Goal: Information Seeking & Learning: Check status

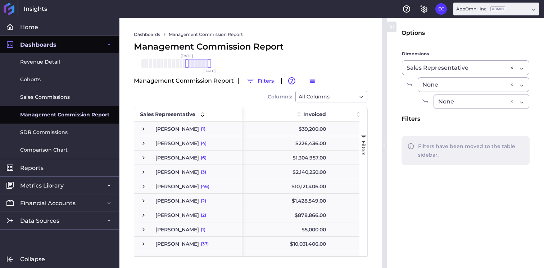
click at [81, 116] on span "Management Commission Report" at bounding box center [64, 115] width 89 height 8
click at [471, 10] on div "AppOmni, Inc. Admin" at bounding box center [480, 9] width 49 height 6
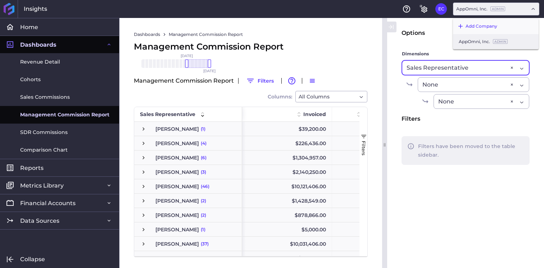
click at [436, 67] on span "Sales Representative" at bounding box center [437, 68] width 62 height 9
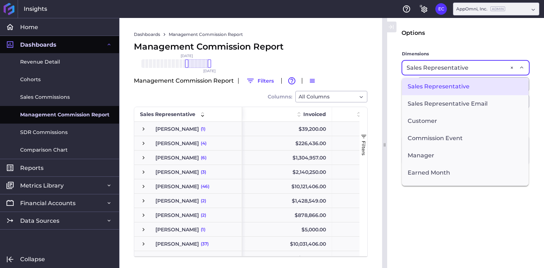
click at [455, 36] on div "Options" at bounding box center [465, 37] width 128 height 16
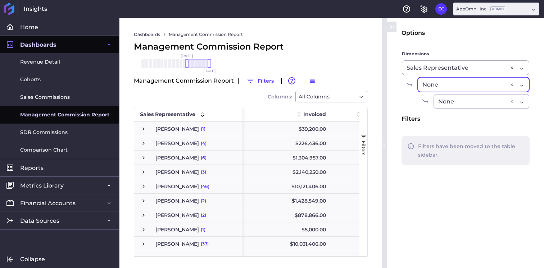
click at [457, 86] on div "None" at bounding box center [464, 85] width 84 height 9
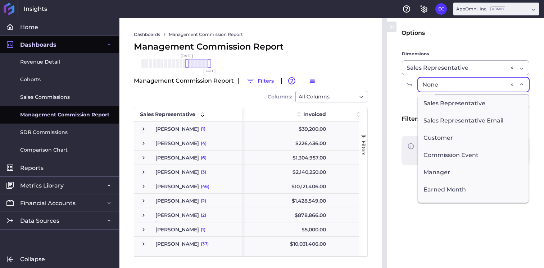
scroll to position [65, 0]
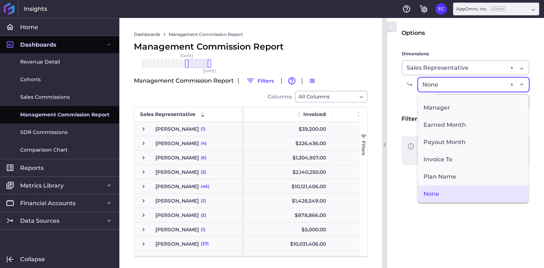
click at [457, 86] on div "None" at bounding box center [464, 85] width 84 height 9
click at [392, 27] on icon "button" at bounding box center [391, 27] width 6 height 9
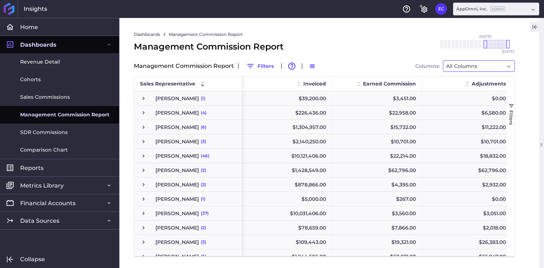
click at [484, 66] on div "All Columns" at bounding box center [475, 66] width 58 height 9
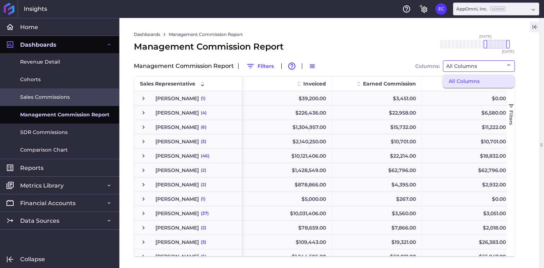
click at [56, 96] on span "Sales Commissions" at bounding box center [45, 97] width 50 height 8
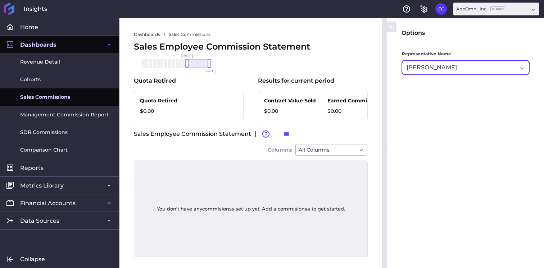
click at [445, 67] on div "[PERSON_NAME]" at bounding box center [461, 67] width 110 height 9
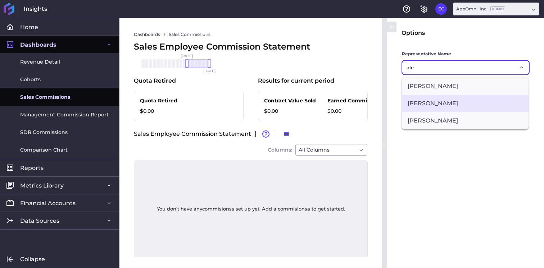
type input "ale"
click at [434, 102] on span "[PERSON_NAME]" at bounding box center [465, 103] width 127 height 17
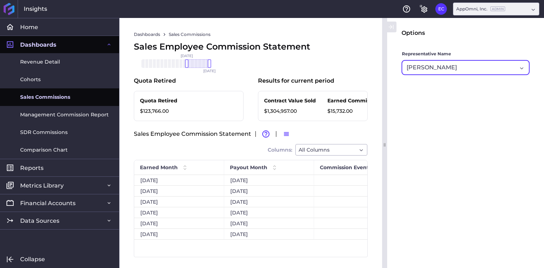
click at [334, 52] on div "Sales Employee Commission Statement [DATE] Mar '[DATE] May '[DATE] [DATE] '[DAT…" at bounding box center [251, 57] width 234 height 35
click at [393, 27] on icon "button" at bounding box center [393, 27] width 1 height 4
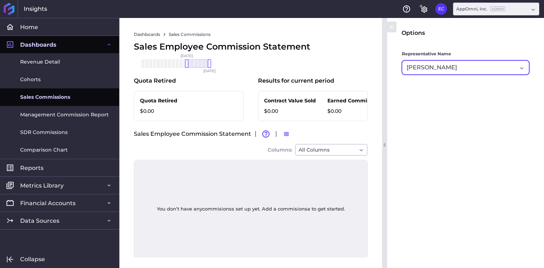
click at [454, 66] on div "[PERSON_NAME]" at bounding box center [461, 67] width 110 height 9
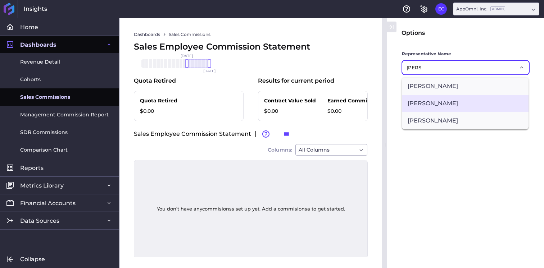
type input "[PERSON_NAME]"
click at [445, 100] on span "[PERSON_NAME]" at bounding box center [465, 103] width 127 height 17
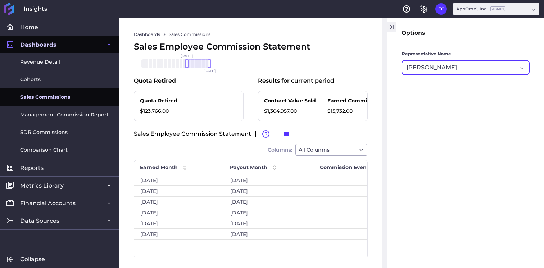
click at [391, 24] on icon "button" at bounding box center [391, 27] width 6 height 9
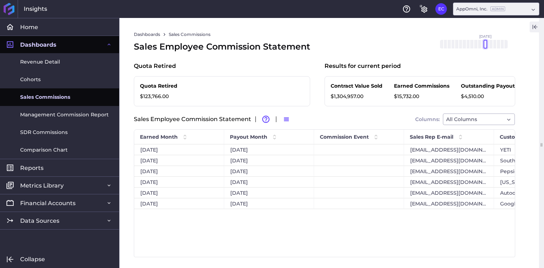
drag, startPoint x: 508, startPoint y: 44, endPoint x: 486, endPoint y: 44, distance: 22.6
click at [486, 44] on div at bounding box center [485, 44] width 4 height 9
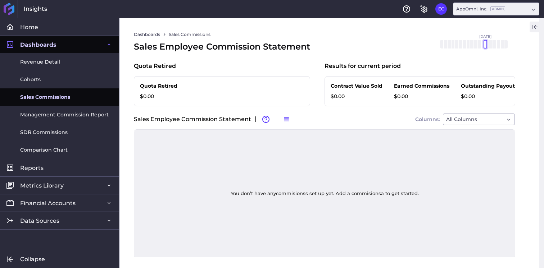
click at [487, 44] on div "[DATE] Mar '[DATE] May '[DATE] [DATE] '[DATE] Sep '[DATE] Nov '[DATE] Jan '[DAT…" at bounding box center [473, 44] width 68 height 9
click at [493, 54] on div "[DATE] Mar '[DATE] May '[DATE] [DATE] '[DATE] Sep '[DATE] Nov '[DATE] Jan '[DAT…" at bounding box center [473, 44] width 83 height 23
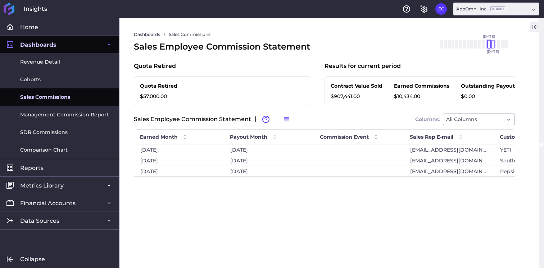
click at [488, 45] on div at bounding box center [489, 44] width 4 height 9
click at [490, 46] on div at bounding box center [489, 44] width 4 height 9
